Goal: Task Accomplishment & Management: Manage account settings

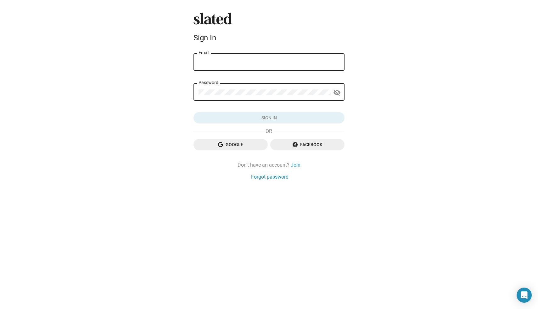
click at [262, 61] on input "Email" at bounding box center [269, 62] width 141 height 6
type input "lindsay@involvingpictures.com"
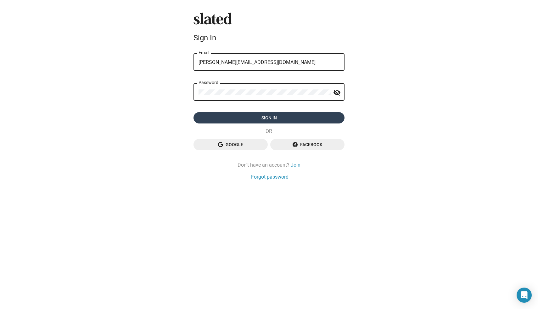
click at [265, 115] on span "Sign in" at bounding box center [269, 117] width 141 height 11
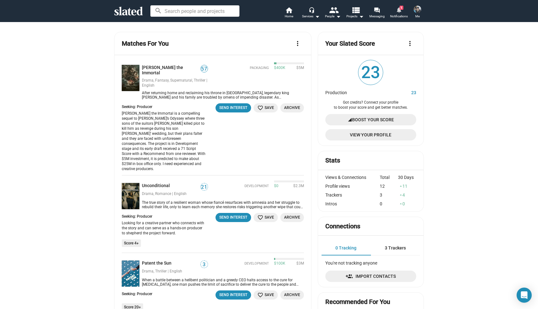
click at [399, 12] on mat-icon "notifications" at bounding box center [399, 10] width 6 height 6
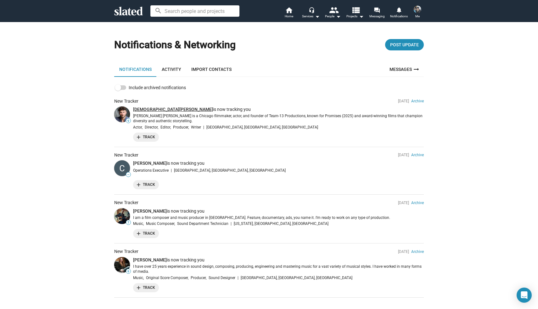
click at [152, 108] on link "[DEMOGRAPHIC_DATA][PERSON_NAME]" at bounding box center [173, 109] width 80 height 5
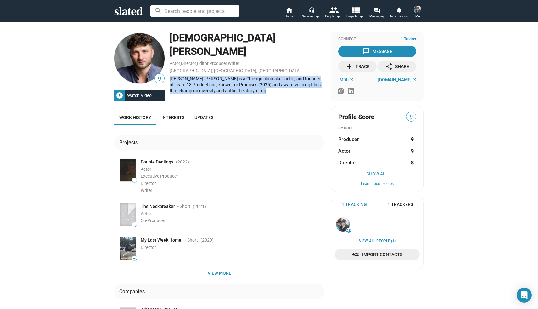
drag, startPoint x: 170, startPoint y: 67, endPoint x: 269, endPoint y: 77, distance: 99.1
click at [269, 77] on div "[PERSON_NAME] [PERSON_NAME] is a Chicago filmmaker, actor, and founder of Team-…" at bounding box center [247, 85] width 155 height 18
copy div "[PERSON_NAME] [PERSON_NAME] is a Chicago filmmaker, actor, and founder of Team-…"
click at [272, 87] on div "[DEMOGRAPHIC_DATA][PERSON_NAME] Actor , Director , Editor , Producer , Writer […" at bounding box center [247, 66] width 155 height 69
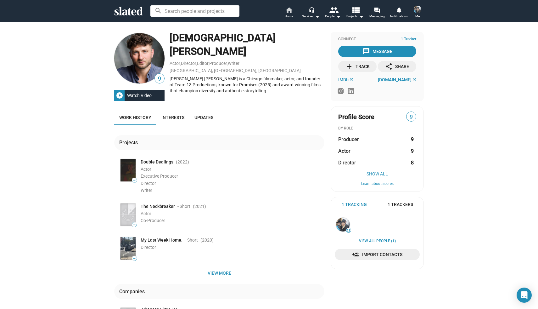
click at [289, 11] on mat-icon "home" at bounding box center [289, 10] width 8 height 8
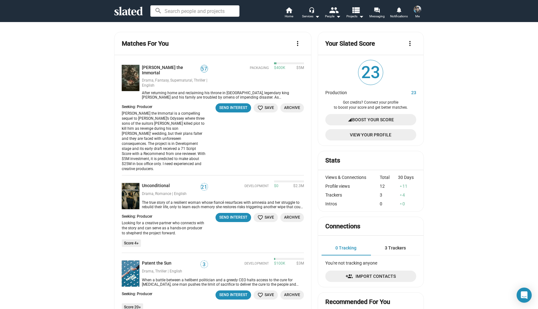
click at [418, 11] on img at bounding box center [418, 10] width 8 height 8
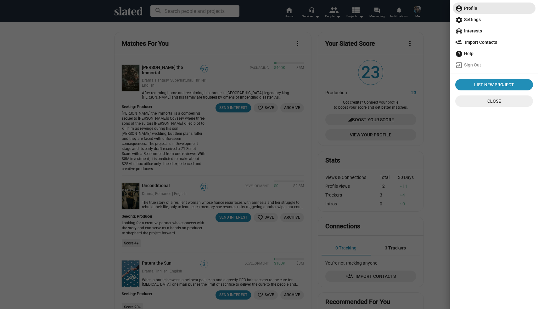
click at [469, 9] on span "account_circle Profile" at bounding box center [494, 8] width 78 height 11
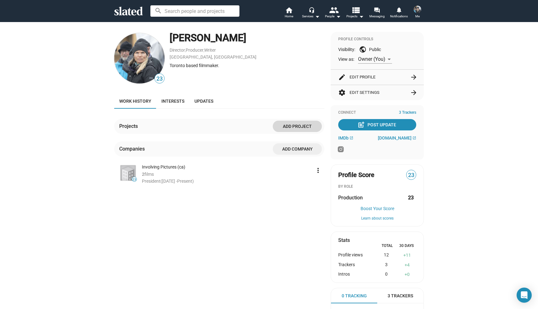
click at [298, 125] on span "Add project" at bounding box center [297, 126] width 39 height 11
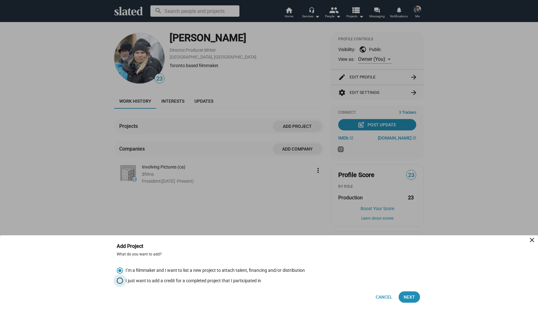
click at [179, 281] on span "I just want to add a credit for a completed project that I participated in" at bounding box center [192, 281] width 138 height 6
click at [123, 281] on input "I just want to add a credit for a completed project that I participated in" at bounding box center [120, 280] width 6 height 6
radio input "true"
click at [410, 295] on span "Next" at bounding box center [409, 296] width 11 height 11
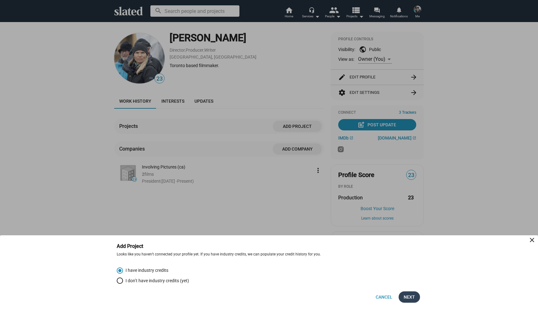
click at [405, 297] on span "Next" at bounding box center [409, 296] width 11 height 11
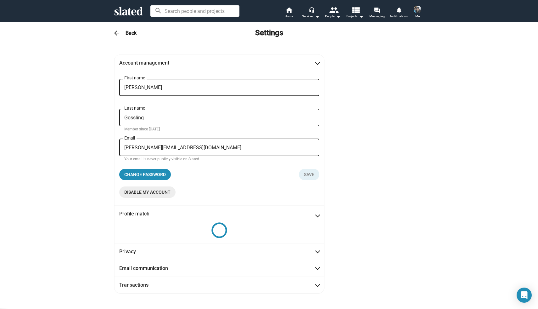
scroll to position [7, 0]
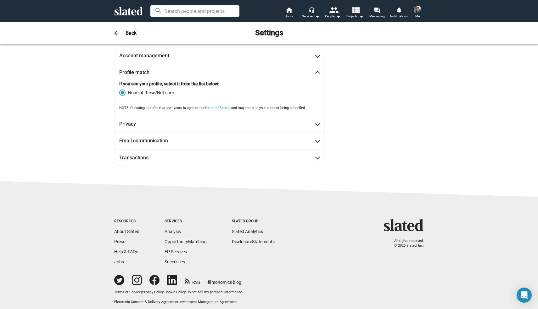
click at [420, 8] on img at bounding box center [418, 10] width 8 height 8
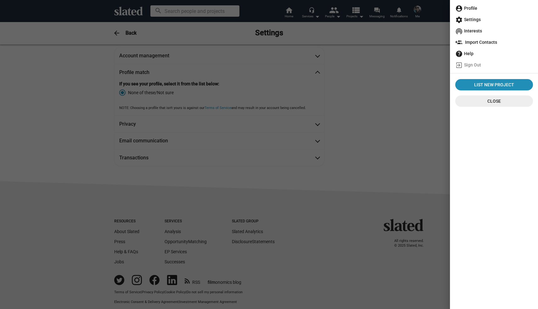
click at [467, 9] on span "account_circle Profile" at bounding box center [494, 8] width 78 height 11
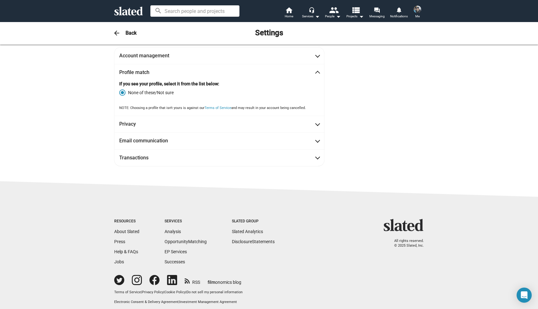
click at [418, 8] on img at bounding box center [418, 10] width 8 height 8
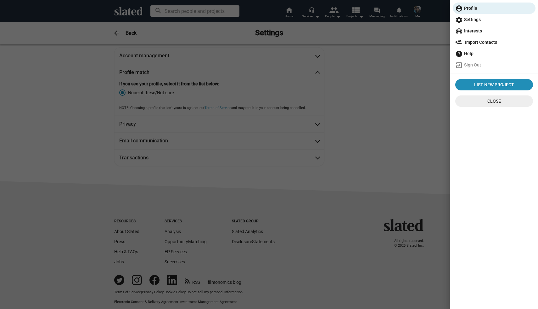
click at [418, 8] on div at bounding box center [269, 154] width 538 height 309
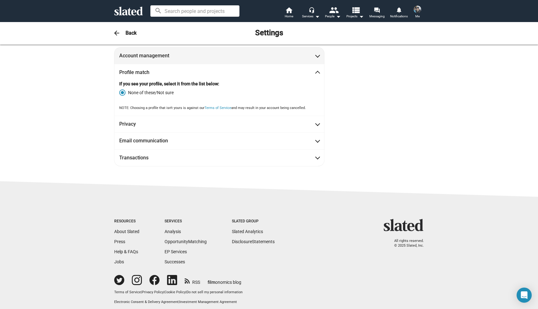
click at [209, 55] on span "Account management" at bounding box center [219, 55] width 200 height 7
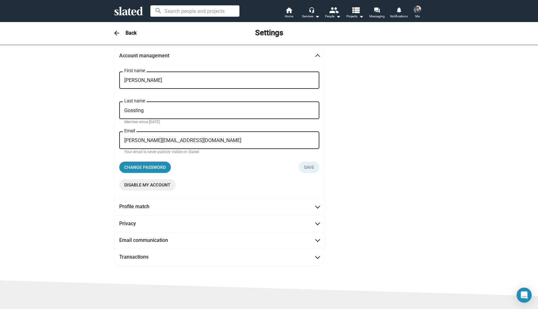
click at [130, 31] on h3 "Back" at bounding box center [131, 33] width 11 height 7
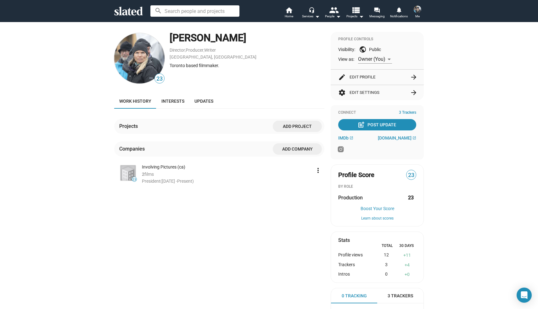
click at [193, 37] on div "[PERSON_NAME]" at bounding box center [247, 38] width 155 height 14
click at [180, 66] on div "Toronto based filmmaker." at bounding box center [247, 66] width 155 height 6
click at [356, 76] on button "edit Edit Profile arrow_forward" at bounding box center [377, 77] width 78 height 15
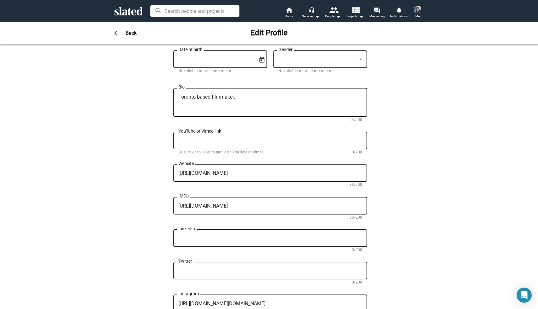
scroll to position [153, 0]
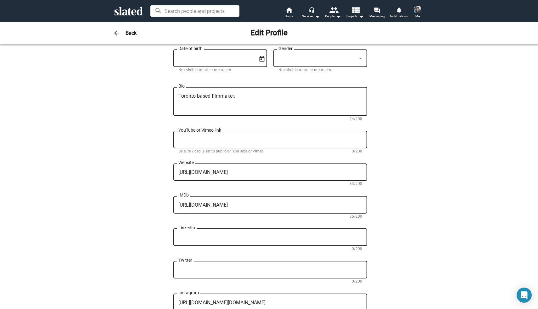
click at [225, 99] on textarea "Toronto based filmmaker." at bounding box center [270, 101] width 184 height 17
paste textarea "[PERSON_NAME] is a [DEMOGRAPHIC_DATA] filmmaker and founder of Involving Pictur…"
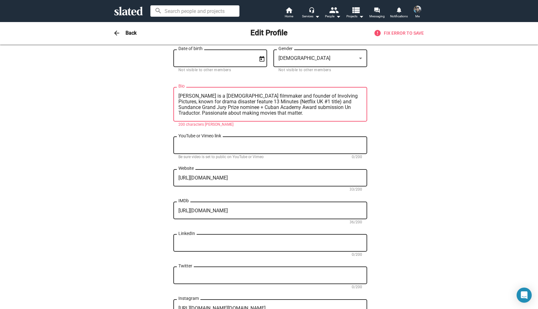
scroll to position [0, 0]
drag, startPoint x: 226, startPoint y: 98, endPoint x: 172, endPoint y: 95, distance: 54.8
click at [172, 95] on div "Change Image Change Image [PERSON_NAME] First name (required) [PERSON_NAME] Las…" at bounding box center [269, 135] width 310 height 466
type textarea "[PERSON_NAME] is a [DEMOGRAPHIC_DATA] filmmaker and founder of Involving Pictur…"
click at [198, 115] on textarea "[PERSON_NAME] is a [DEMOGRAPHIC_DATA] filmmaker and founder of Involving Pictur…" at bounding box center [270, 104] width 184 height 23
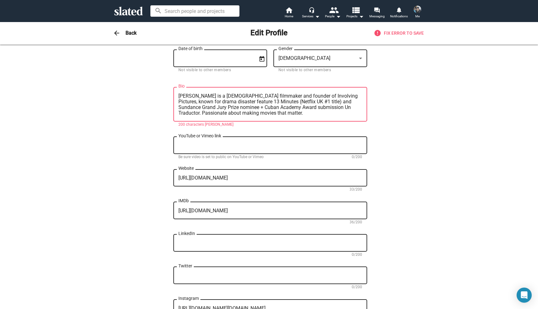
click at [198, 115] on textarea "[PERSON_NAME] is a [DEMOGRAPHIC_DATA] filmmaker and founder of Involving Pictur…" at bounding box center [270, 104] width 184 height 23
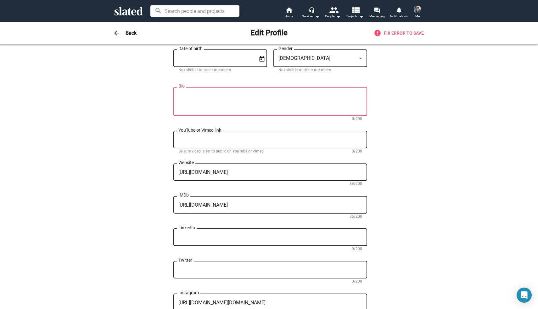
paste textarea "[DEMOGRAPHIC_DATA] filmmaker and founder of Involving Pictures, known for drama…"
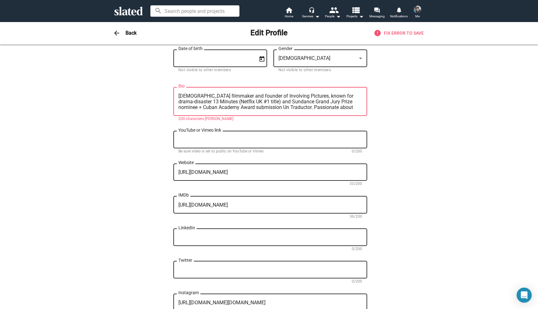
click at [208, 92] on div "[DEMOGRAPHIC_DATA] filmmaker and founder of Involving Pictures, known for drama…" at bounding box center [270, 101] width 184 height 30
click at [202, 100] on textarea "[DEMOGRAPHIC_DATA] filmmaker and founder of Involving Pictures, known for drama…" at bounding box center [270, 101] width 184 height 17
drag, startPoint x: 235, startPoint y: 97, endPoint x: 256, endPoint y: 98, distance: 20.8
click at [256, 98] on textarea "[DEMOGRAPHIC_DATA] filmmaker and founder of Involving Pictures, known for drama…" at bounding box center [270, 101] width 184 height 17
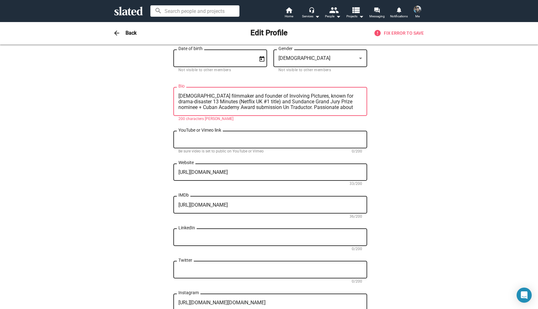
click at [300, 98] on textarea "[DEMOGRAPHIC_DATA] filmmaker and founder of Involving Pictures, known for drama…" at bounding box center [270, 101] width 184 height 17
drag, startPoint x: 297, startPoint y: 97, endPoint x: 323, endPoint y: 98, distance: 26.4
click at [323, 98] on textarea "[DEMOGRAPHIC_DATA] filmmaker and founder of Involving Pictures, known for drama…" at bounding box center [270, 101] width 184 height 17
click at [302, 97] on textarea "[DEMOGRAPHIC_DATA] filmmaker and founder of Involving Pictures behind drama-dis…" at bounding box center [270, 101] width 184 height 17
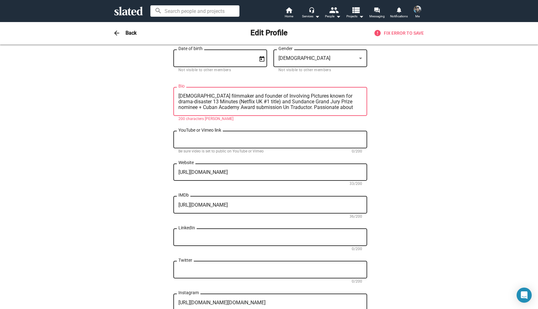
drag, startPoint x: 180, startPoint y: 104, endPoint x: 202, endPoint y: 103, distance: 22.0
click at [202, 103] on textarea "[DEMOGRAPHIC_DATA] filmmaker and founder of Involving Pictures known for drama-…" at bounding box center [270, 101] width 184 height 17
click at [225, 103] on textarea "[DEMOGRAPHIC_DATA] filmmaker and founder of Involving Pictures known for drama-…" at bounding box center [270, 101] width 184 height 17
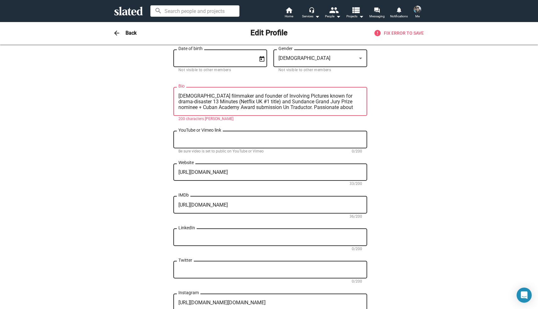
click at [239, 101] on textarea "[DEMOGRAPHIC_DATA] filmmaker and founder of Involving Pictures known for drama-…" at bounding box center [270, 101] width 184 height 17
click at [242, 102] on textarea "[DEMOGRAPHIC_DATA] filmmaker and founder of Involving Pictures known for drama-…" at bounding box center [270, 101] width 184 height 17
click at [238, 103] on textarea "[DEMOGRAPHIC_DATA] filmmaker and founder of Involving Pictures known for drama-…" at bounding box center [270, 101] width 184 height 17
click at [235, 104] on textarea "[DEMOGRAPHIC_DATA] filmmaker and founder of Involving Pictures known for drama-…" at bounding box center [270, 101] width 184 height 17
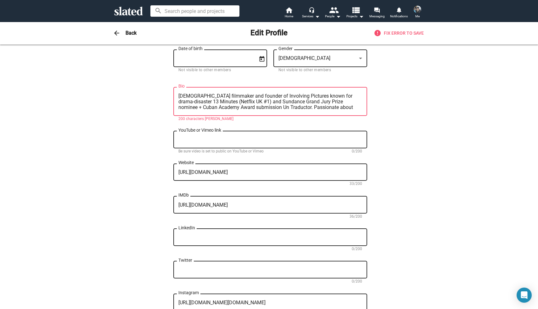
click at [298, 103] on textarea "[DEMOGRAPHIC_DATA] filmmaker and founder of Involving Pictures known for drama-…" at bounding box center [270, 101] width 184 height 17
click at [244, 103] on textarea "[DEMOGRAPHIC_DATA] filmmaker and founder of Involving Pictures known for drama-…" at bounding box center [270, 101] width 184 height 17
click at [344, 101] on textarea "[DEMOGRAPHIC_DATA] filmmaker and founder of Involving Pictures known for drama-…" at bounding box center [270, 101] width 184 height 17
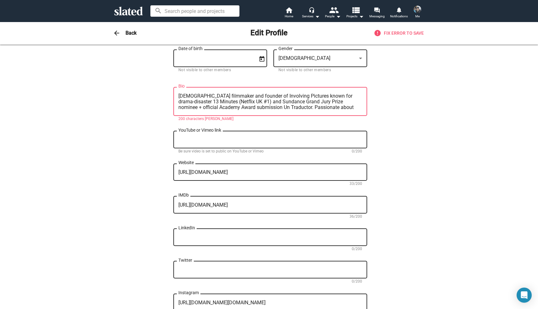
click at [239, 108] on textarea "[DEMOGRAPHIC_DATA] filmmaker and founder of Involving Pictures known for drama-…" at bounding box center [270, 101] width 184 height 17
drag, startPoint x: 275, startPoint y: 108, endPoint x: 314, endPoint y: 110, distance: 39.1
click at [314, 110] on textarea "[DEMOGRAPHIC_DATA] filmmaker and founder of Involving Pictures known for drama-…" at bounding box center [270, 101] width 184 height 17
click at [283, 109] on textarea "[DEMOGRAPHIC_DATA] filmmaker and founder of Involving Pictures known for drama-…" at bounding box center [270, 101] width 184 height 17
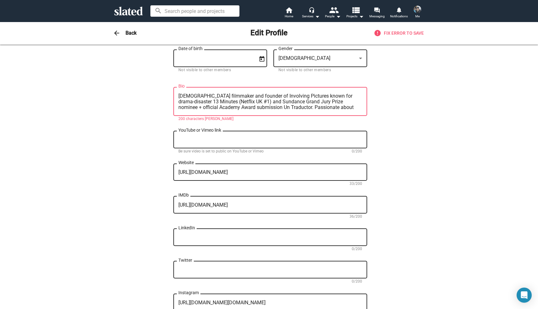
drag, startPoint x: 275, startPoint y: 108, endPoint x: 362, endPoint y: 110, distance: 87.2
click at [362, 110] on textarea "[DEMOGRAPHIC_DATA] filmmaker and founder of Involving Pictures known for drama-…" at bounding box center [270, 101] width 184 height 17
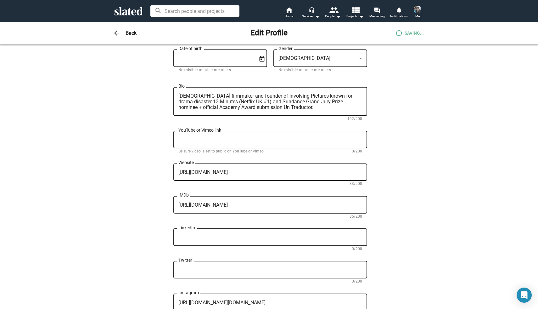
click at [405, 104] on div "Change Image Change Image [PERSON_NAME] First name (required) [PERSON_NAME] Las…" at bounding box center [269, 132] width 310 height 460
click at [322, 97] on textarea "[DEMOGRAPHIC_DATA] filmmaker and founder of Involving Pictures known for drama-…" at bounding box center [270, 101] width 184 height 17
drag, startPoint x: 322, startPoint y: 97, endPoint x: 305, endPoint y: 97, distance: 17.0
click at [305, 97] on textarea "[DEMOGRAPHIC_DATA] filmmaker and founder of Involving Pictures known for drama-…" at bounding box center [270, 101] width 184 height 17
click at [299, 98] on textarea "[DEMOGRAPHIC_DATA] filmmaker and founder of Involving Pictures known for drama-…" at bounding box center [270, 101] width 184 height 17
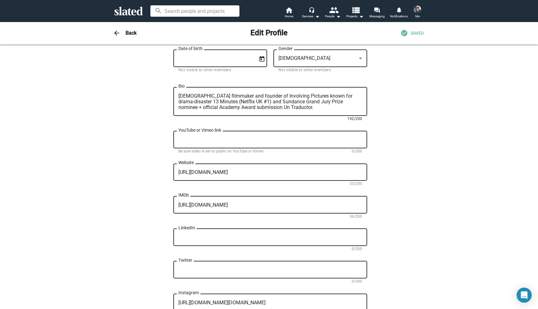
click at [279, 110] on textarea "[DEMOGRAPHIC_DATA] filmmaker and founder of Involving Pictures known for drama-…" at bounding box center [270, 101] width 184 height 17
click at [242, 103] on textarea "[DEMOGRAPHIC_DATA] filmmaker and founder of Involving Pictures known for drama-…" at bounding box center [270, 101] width 184 height 17
click at [240, 103] on textarea "[DEMOGRAPHIC_DATA] filmmaker and founder of Involving Pictures known for drama-…" at bounding box center [270, 101] width 184 height 17
click at [284, 110] on textarea "[DEMOGRAPHIC_DATA] filmmaker and founder of Involving Pictures known for drama-…" at bounding box center [270, 101] width 184 height 17
drag, startPoint x: 273, startPoint y: 104, endPoint x: 329, endPoint y: 104, distance: 56.3
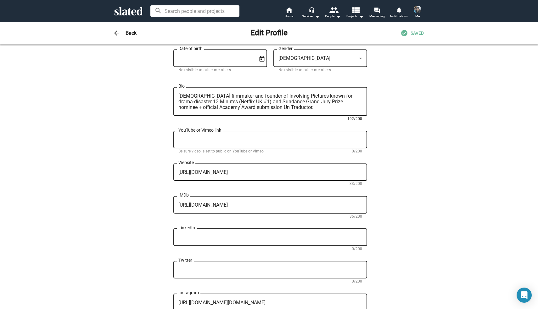
click at [328, 104] on textarea "[DEMOGRAPHIC_DATA] filmmaker and founder of Involving Pictures known for drama-…" at bounding box center [270, 101] width 184 height 17
click at [313, 112] on div "[DEMOGRAPHIC_DATA] filmmaker and founder of Involving Pictures known for drama-…" at bounding box center [270, 101] width 184 height 30
click at [318, 107] on textarea "[DEMOGRAPHIC_DATA] filmmaker and founder of Involving Pictures known for drama-…" at bounding box center [270, 101] width 184 height 17
drag, startPoint x: 187, startPoint y: 104, endPoint x: 203, endPoint y: 104, distance: 16.4
click at [203, 104] on textarea "[DEMOGRAPHIC_DATA] filmmaker and founder of Involving Pictures known for drama-…" at bounding box center [270, 101] width 184 height 17
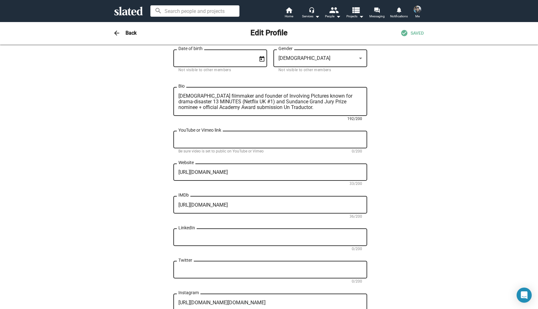
drag, startPoint x: 245, startPoint y: 109, endPoint x: 272, endPoint y: 109, distance: 27.1
click at [272, 109] on textarea "[DEMOGRAPHIC_DATA] filmmaker and founder of Involving Pictures known for drama-…" at bounding box center [270, 101] width 184 height 17
click at [300, 107] on textarea "[DEMOGRAPHIC_DATA] filmmaker and founder of Involving Pictures known for drama-…" at bounding box center [270, 101] width 184 height 17
click at [267, 99] on textarea "[DEMOGRAPHIC_DATA] filmmaker and founder of Involving Pictures known for drama-…" at bounding box center [270, 101] width 184 height 17
click at [290, 107] on textarea "[DEMOGRAPHIC_DATA] filmmaker and founder of Involving Pictures known for drama-…" at bounding box center [270, 101] width 184 height 17
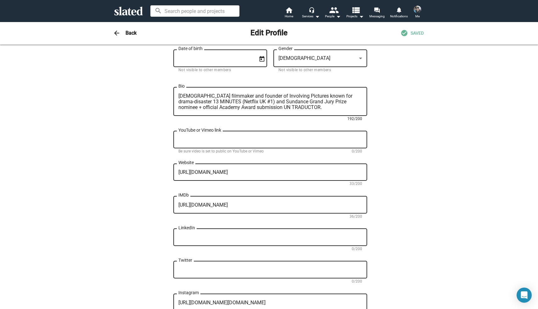
click at [219, 95] on textarea "[DEMOGRAPHIC_DATA] filmmaker and founder of Involving Pictures known for drama-…" at bounding box center [270, 101] width 184 height 17
click at [301, 105] on textarea "[DEMOGRAPHIC_DATA] filmmaker and founder of Involving Pictures known for drama-…" at bounding box center [270, 101] width 184 height 17
click at [292, 110] on textarea "[DEMOGRAPHIC_DATA] filmmaker and founder of Involving Pictures known for drama-…" at bounding box center [270, 101] width 184 height 17
click at [241, 109] on textarea "[DEMOGRAPHIC_DATA] filmmaker and founder of Involving Pictures known for drama-…" at bounding box center [270, 101] width 184 height 17
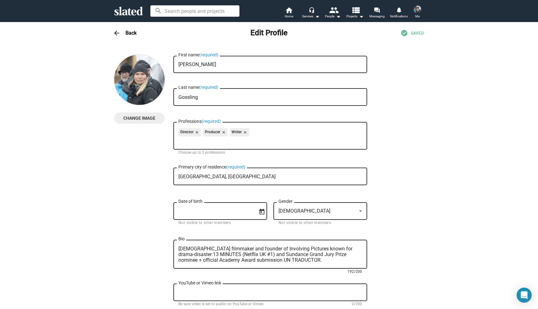
type textarea "[DEMOGRAPHIC_DATA] filmmaker and founder of Involving Pictures known for drama-…"
click at [408, 66] on div "Change Image Change Image [PERSON_NAME] First name (required) [PERSON_NAME] Las…" at bounding box center [269, 284] width 310 height 460
click at [418, 10] on img at bounding box center [418, 10] width 8 height 8
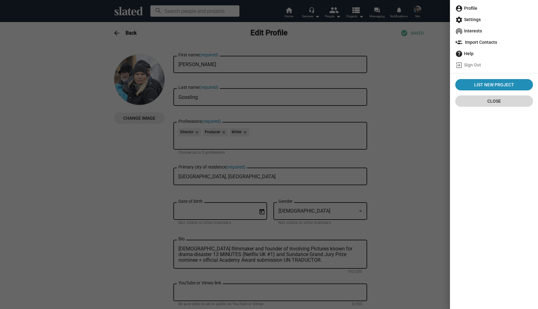
click at [476, 98] on span "Close" at bounding box center [494, 100] width 68 height 11
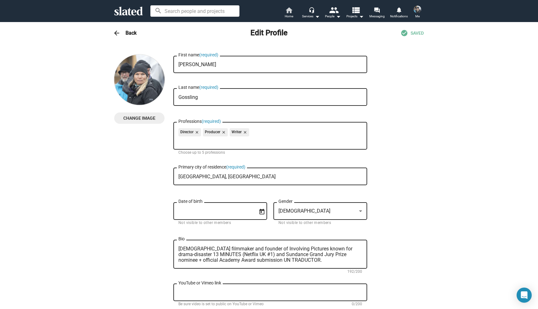
click at [286, 11] on mat-icon "home" at bounding box center [289, 10] width 8 height 8
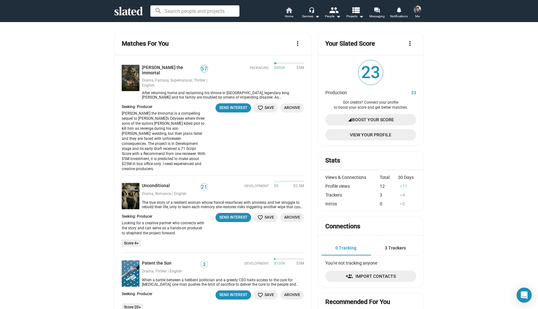
click at [290, 9] on mat-icon "home" at bounding box center [289, 10] width 8 height 8
click at [296, 42] on mat-icon "more_vert" at bounding box center [298, 44] width 8 height 8
click at [77, 107] on div at bounding box center [269, 154] width 538 height 309
click at [296, 47] on mat-icon "more_vert" at bounding box center [298, 44] width 8 height 8
click at [276, 77] on link "Manage Interests" at bounding box center [279, 77] width 50 height 10
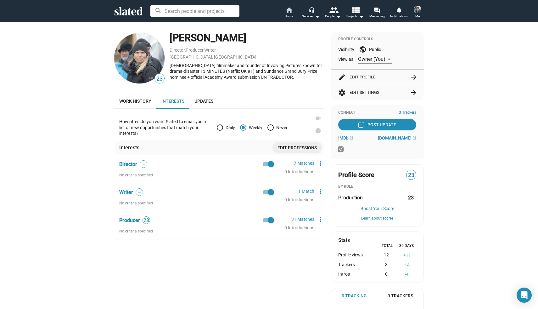
click at [290, 13] on span "Home" at bounding box center [289, 17] width 8 height 8
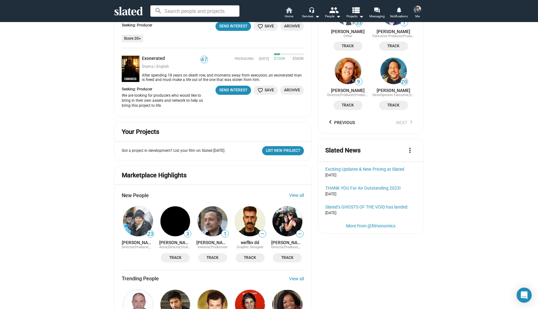
scroll to position [333, 0]
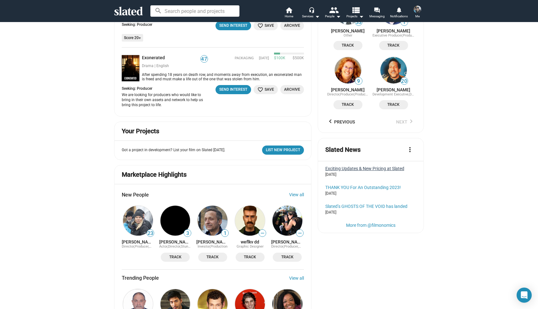
click at [367, 171] on div "Exciting Updates & New Pricing at Slated" at bounding box center [370, 168] width 91 height 5
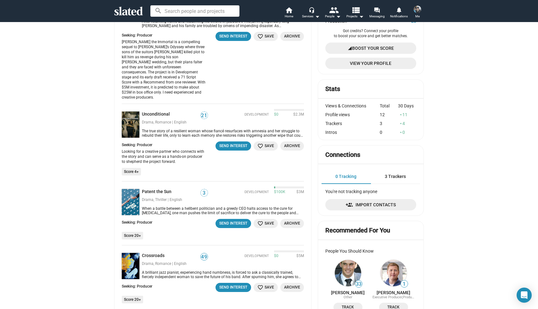
scroll to position [0, 0]
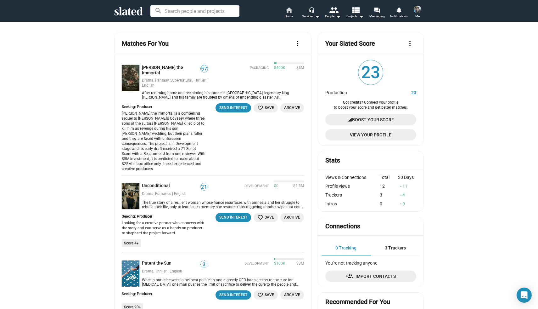
click at [291, 9] on mat-icon "home" at bounding box center [289, 10] width 8 height 8
click at [333, 13] on mat-icon "people" at bounding box center [333, 9] width 9 height 9
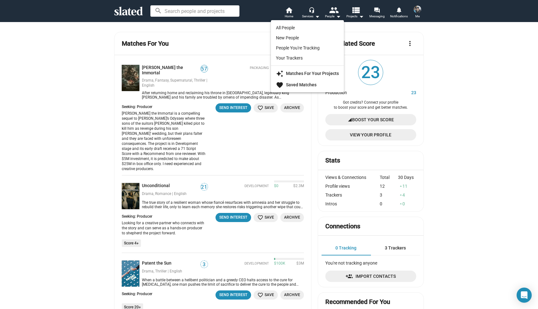
click at [354, 9] on div at bounding box center [269, 154] width 538 height 309
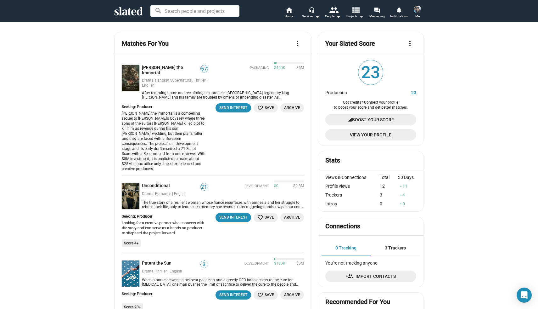
click at [354, 9] on mat-icon "view_list" at bounding box center [355, 9] width 9 height 9
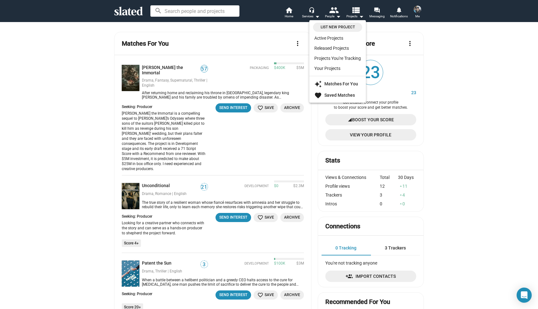
click at [464, 76] on div at bounding box center [269, 154] width 538 height 309
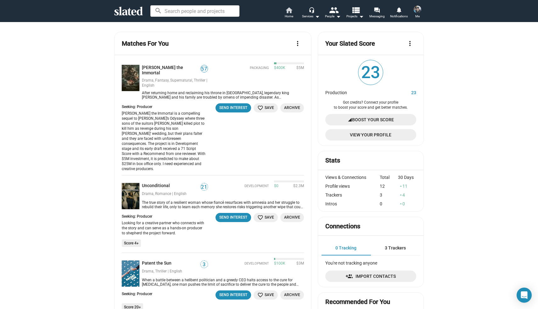
click at [287, 12] on mat-icon "home" at bounding box center [289, 10] width 8 height 8
click at [290, 11] on mat-icon "home" at bounding box center [289, 10] width 8 height 8
click at [419, 9] on img at bounding box center [418, 10] width 8 height 8
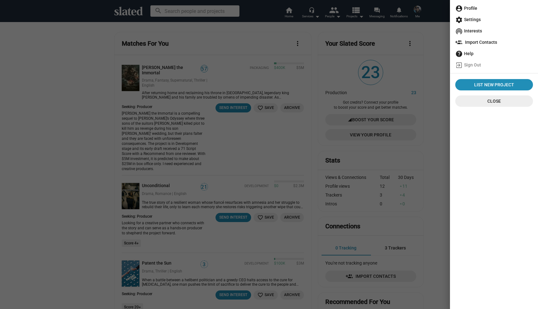
click at [468, 10] on span "account_circle Profile" at bounding box center [494, 8] width 78 height 11
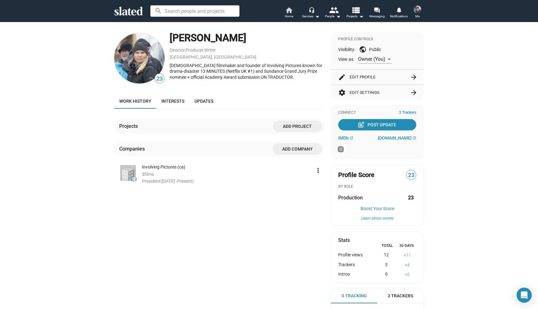
click at [289, 10] on mat-icon "home" at bounding box center [289, 10] width 8 height 8
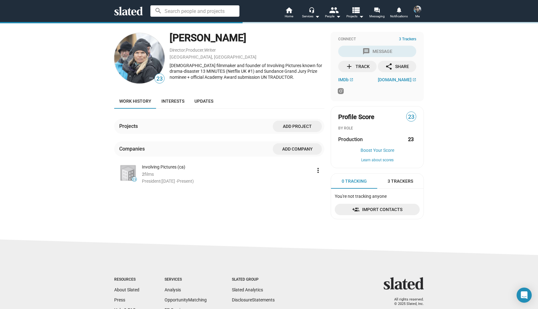
click at [416, 10] on img at bounding box center [418, 10] width 8 height 8
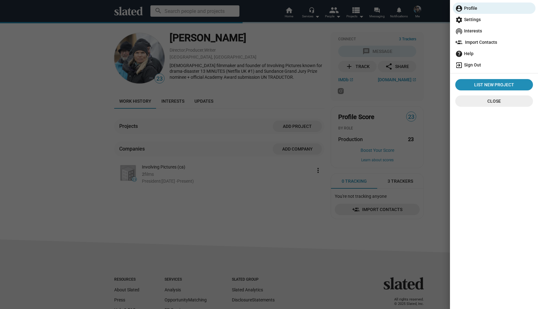
click at [467, 64] on span "exit_to_app Sign Out" at bounding box center [494, 64] width 78 height 11
click at [479, 98] on span "Close" at bounding box center [494, 100] width 68 height 11
